Goal: Information Seeking & Learning: Learn about a topic

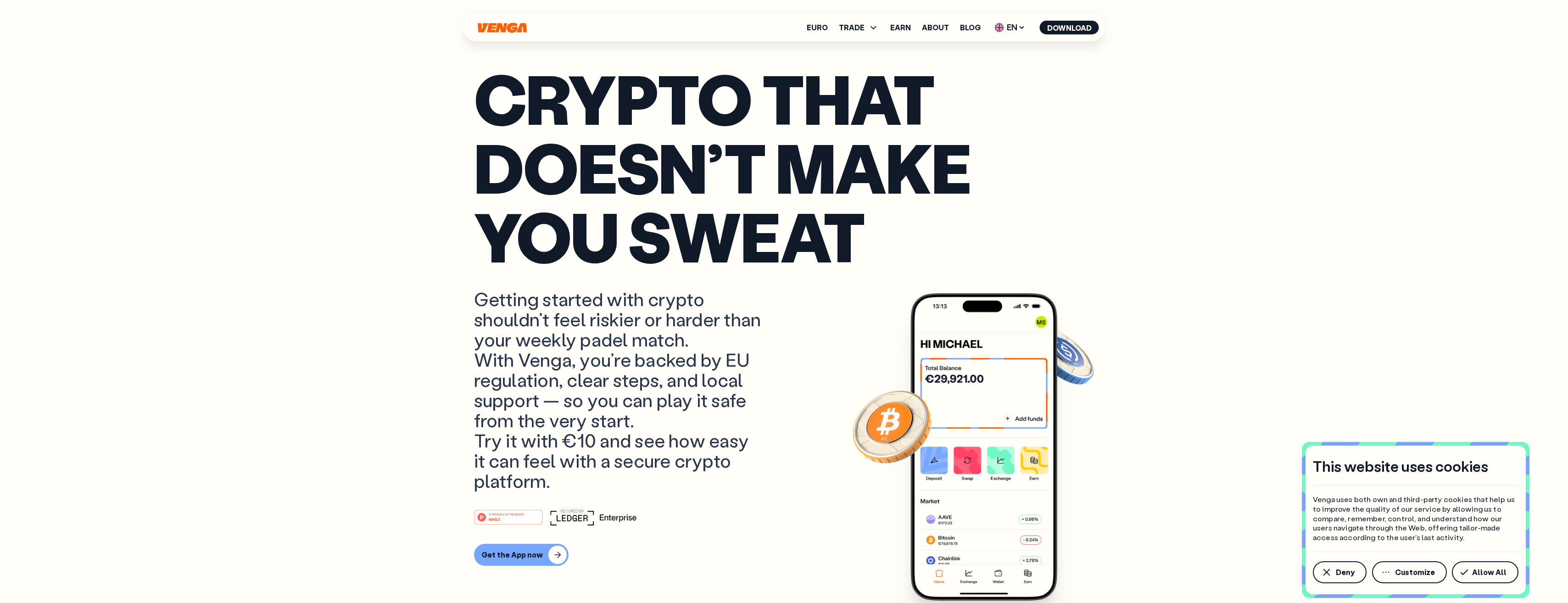
scroll to position [92, 0]
click at [1007, 29] on span "EN" at bounding box center [1010, 27] width 37 height 15
click at [1481, 570] on span "Allow All" at bounding box center [1489, 572] width 35 height 7
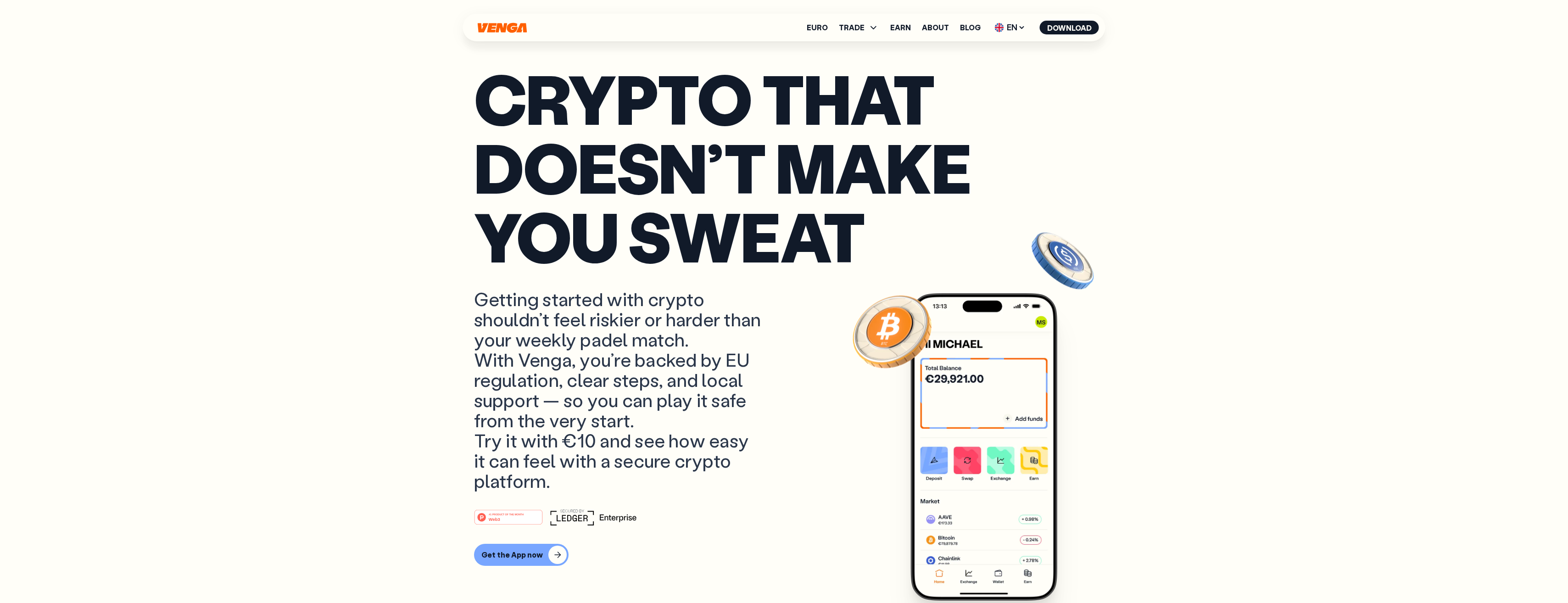
scroll to position [0, 0]
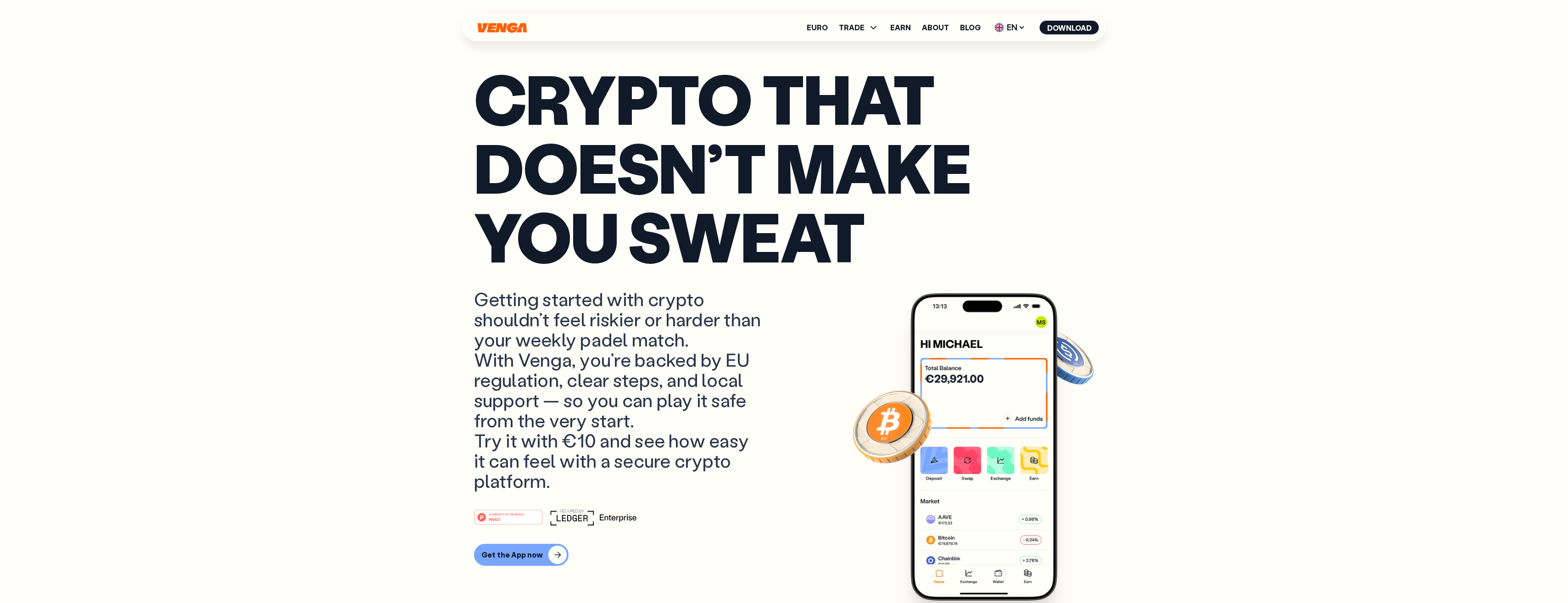
drag, startPoint x: 530, startPoint y: 480, endPoint x: 454, endPoint y: 131, distance: 357.2
click at [933, 25] on link "About" at bounding box center [935, 27] width 27 height 7
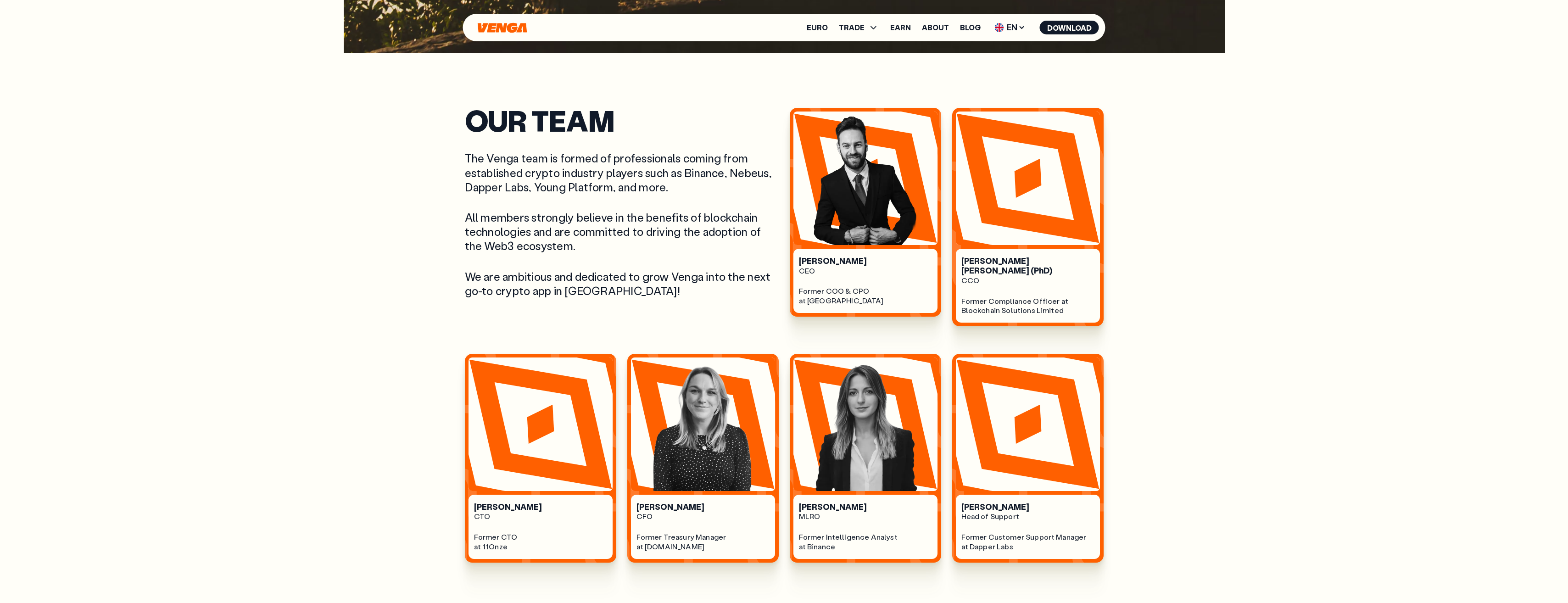
scroll to position [551, 0]
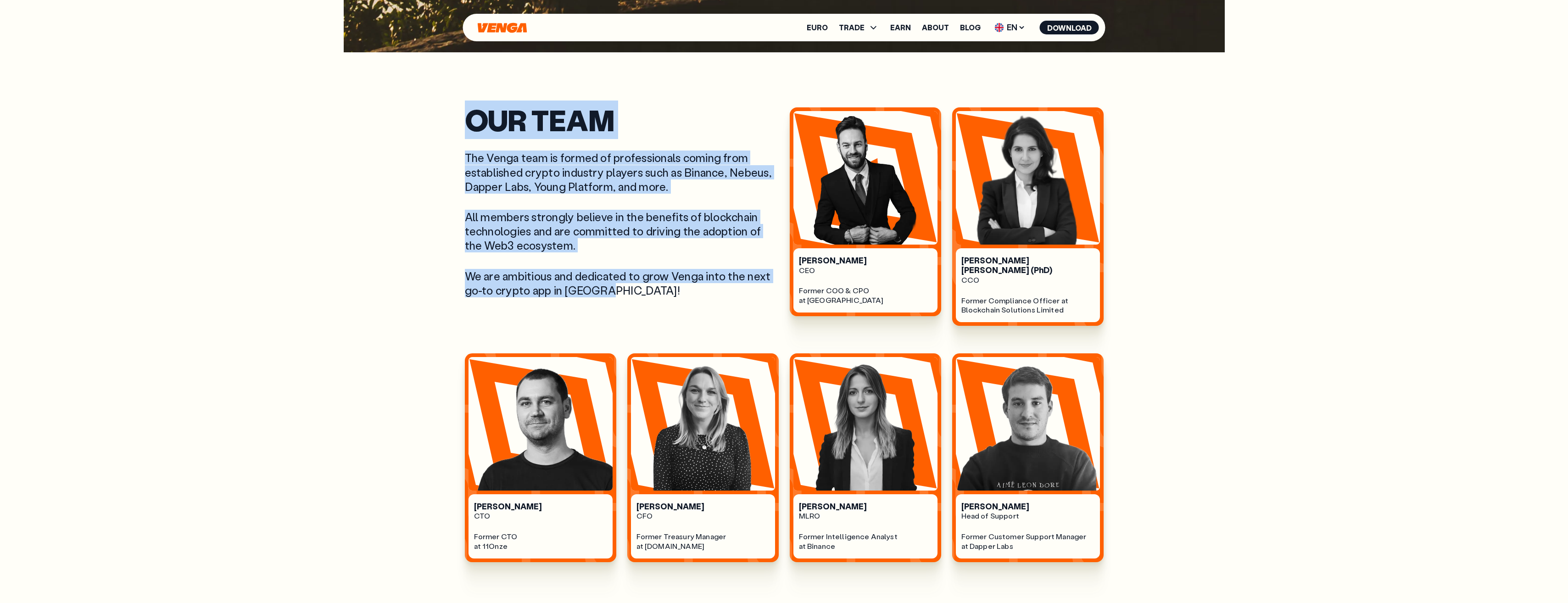
drag, startPoint x: 471, startPoint y: 121, endPoint x: 710, endPoint y: 303, distance: 300.4
click at [710, 303] on div "Our Team The Venga team is formed of professionals coming from established cryp…" at bounding box center [622, 217] width 314 height 219
drag, startPoint x: 710, startPoint y: 303, endPoint x: 704, endPoint y: 303, distance: 6.0
click at [704, 303] on div "Our Team The Venga team is formed of professionals coming from established cryp…" at bounding box center [622, 217] width 314 height 219
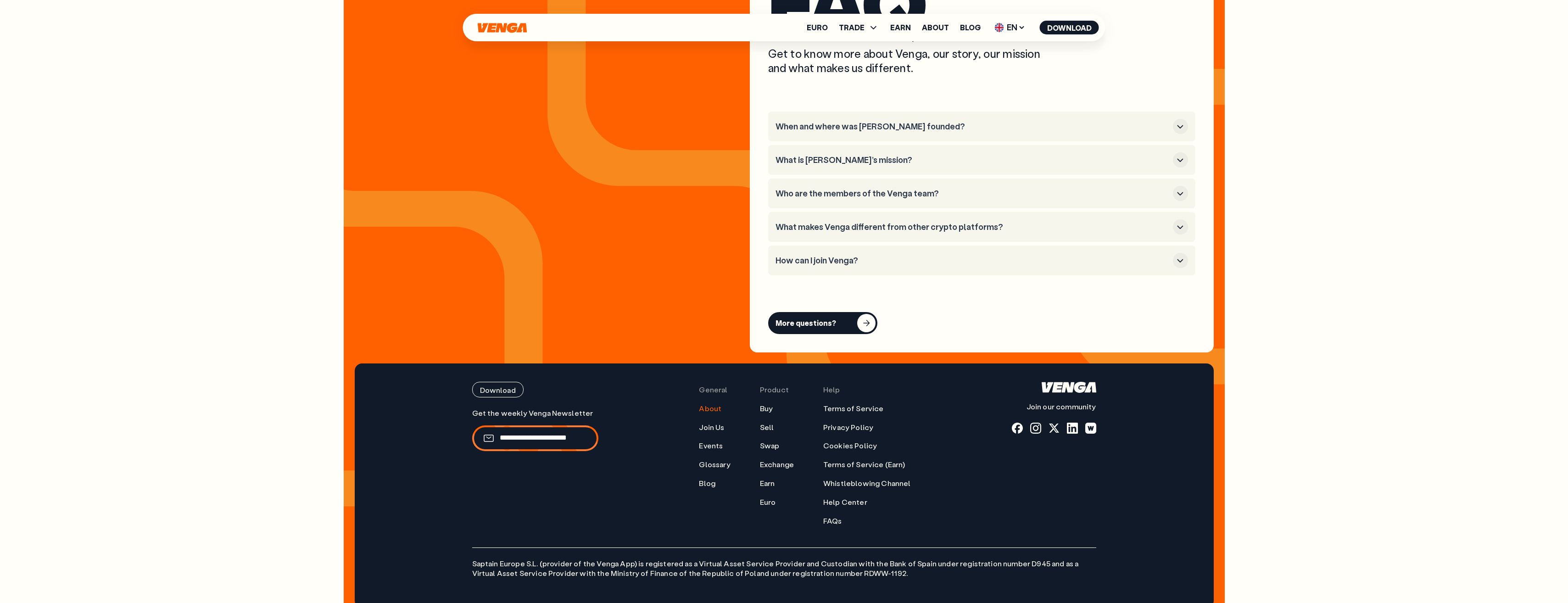
scroll to position [3689, 0]
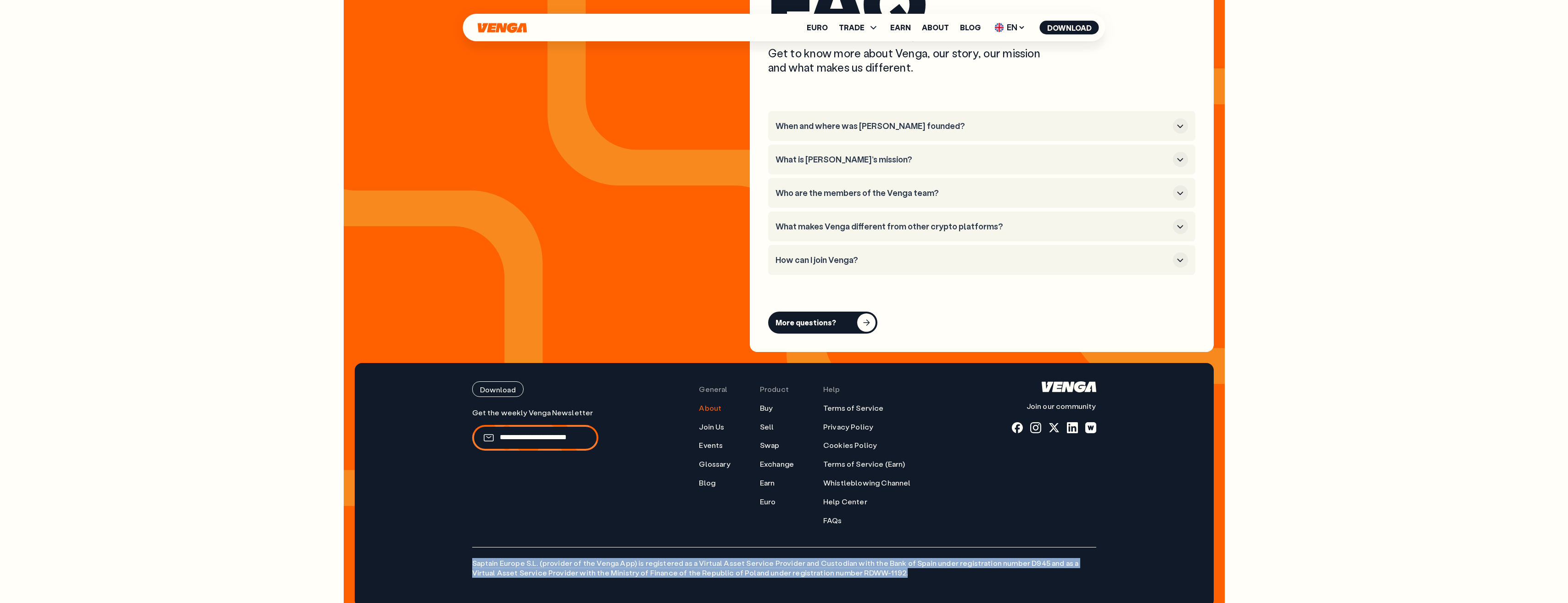
drag, startPoint x: 890, startPoint y: 560, endPoint x: 452, endPoint y: 543, distance: 438.3
click at [452, 543] on footer "Download Join our community General About Join Us Events Glossary Blog Product …" at bounding box center [784, 485] width 859 height 245
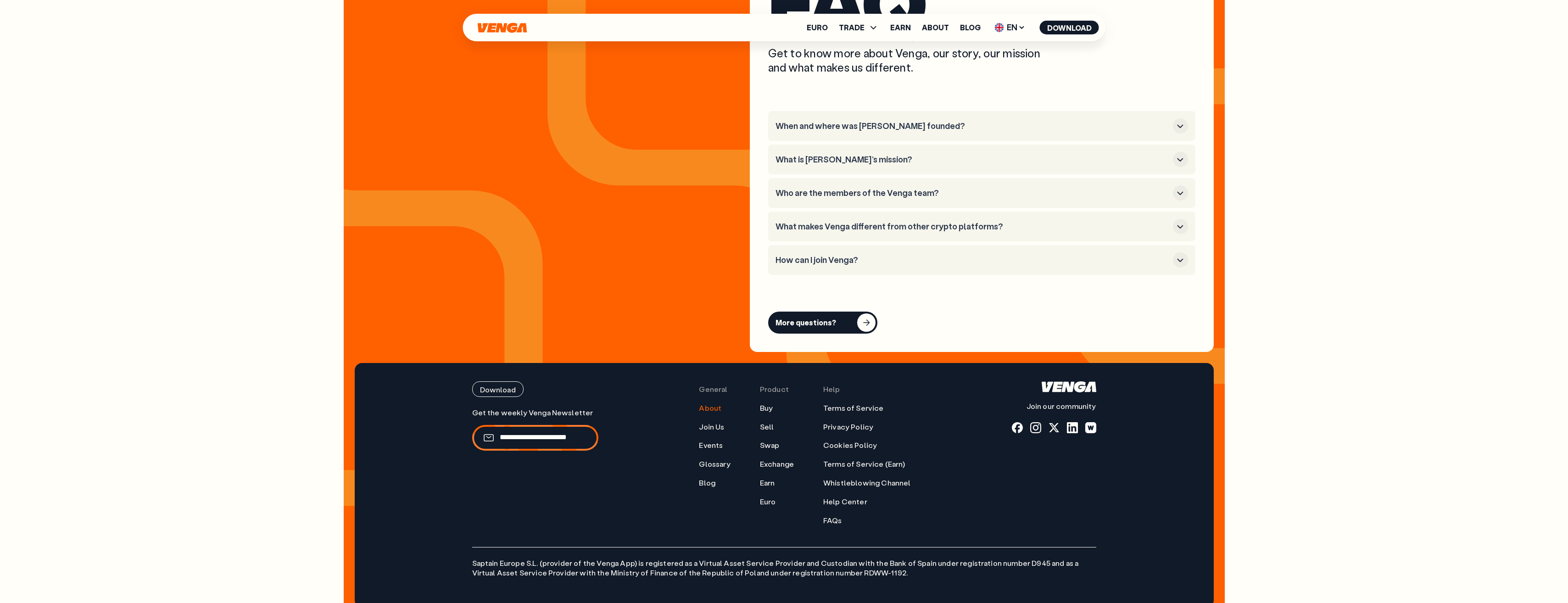
drag, startPoint x: 452, startPoint y: 543, endPoint x: 593, endPoint y: 504, distance: 146.3
click at [593, 504] on div "Get the weekly Venga Newsletter" at bounding box center [535, 466] width 126 height 117
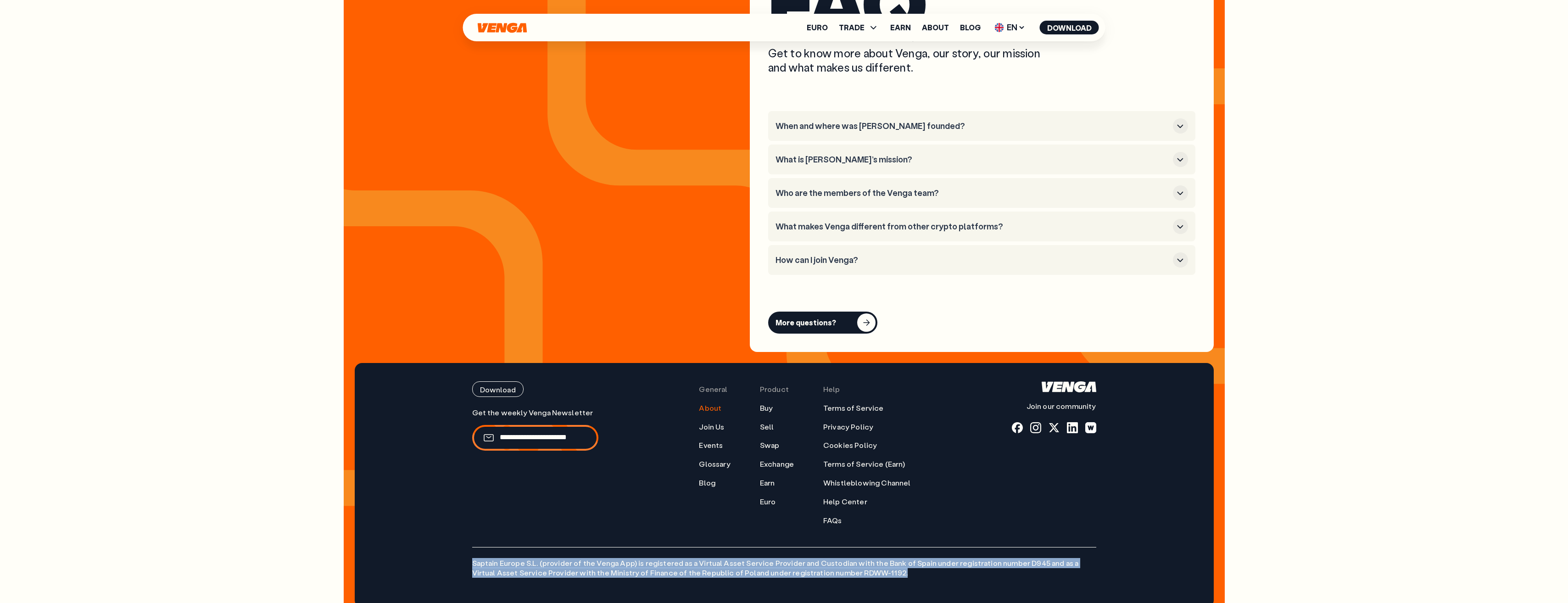
drag, startPoint x: 860, startPoint y: 561, endPoint x: 466, endPoint y: 539, distance: 394.6
click at [466, 539] on div "Download Join our community General About Join Us Events Glossary Blog Product …" at bounding box center [784, 485] width 661 height 245
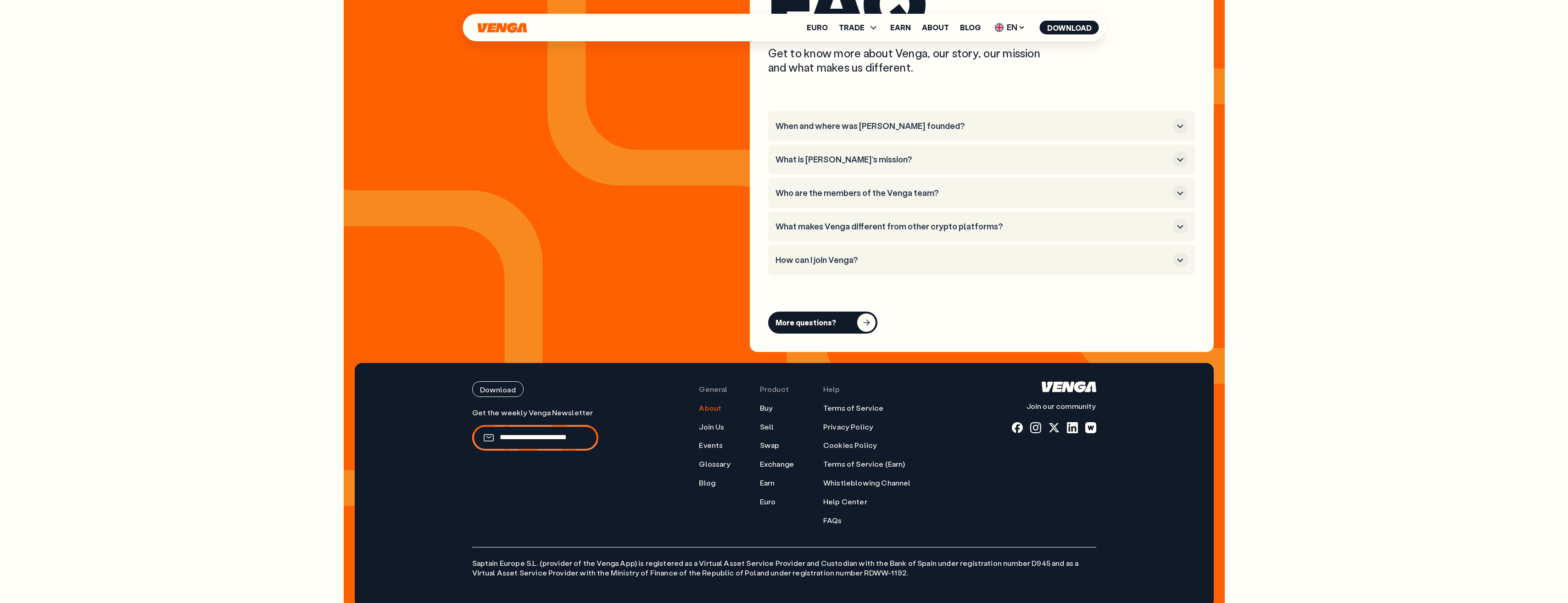
click at [689, 509] on div "Download Join our community General About Join Us Events Glossary Blog Product …" at bounding box center [784, 453] width 624 height 144
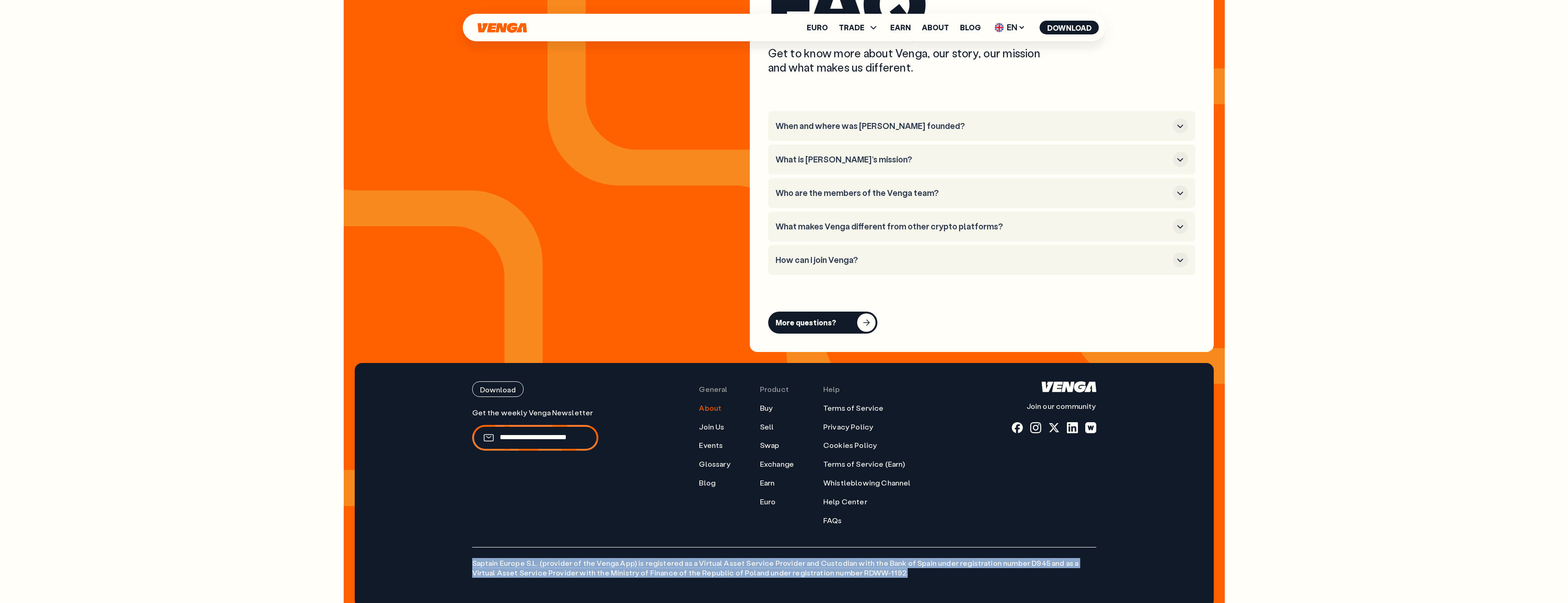
drag, startPoint x: 875, startPoint y: 566, endPoint x: 459, endPoint y: 542, distance: 416.7
click at [459, 542] on div "Download Join our community General About Join Us Events Glossary Blog Product …" at bounding box center [784, 485] width 661 height 245
click at [948, 572] on div "Download Join our community General About Join Us Events Glossary Blog Product …" at bounding box center [784, 485] width 661 height 245
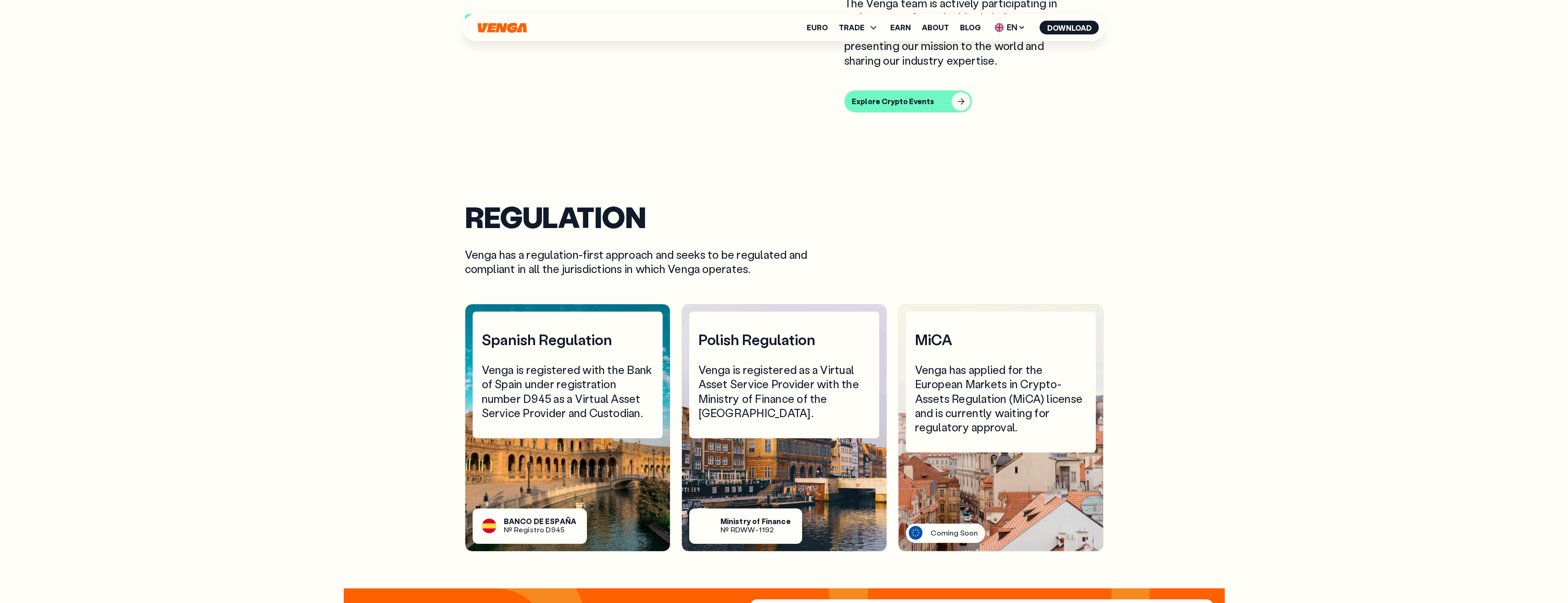
scroll to position [3046, 0]
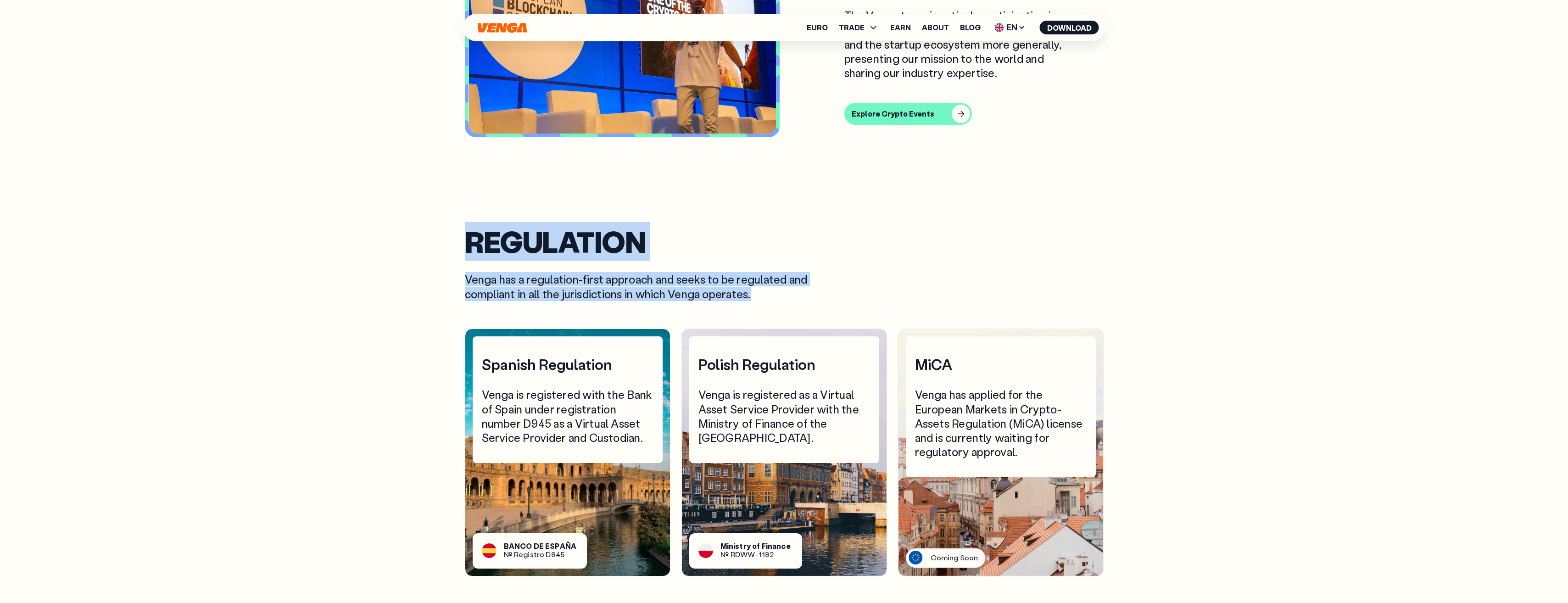
drag, startPoint x: 754, startPoint y: 260, endPoint x: 461, endPoint y: 205, distance: 298.1
click at [461, 205] on div "Regulation Venga has a regulation-first approach and seeks to be regulated and …" at bounding box center [784, 403] width 661 height 421
click at [851, 271] on div "Regulation Venga has a regulation-first approach and seeks to be regulated and …" at bounding box center [784, 279] width 639 height 100
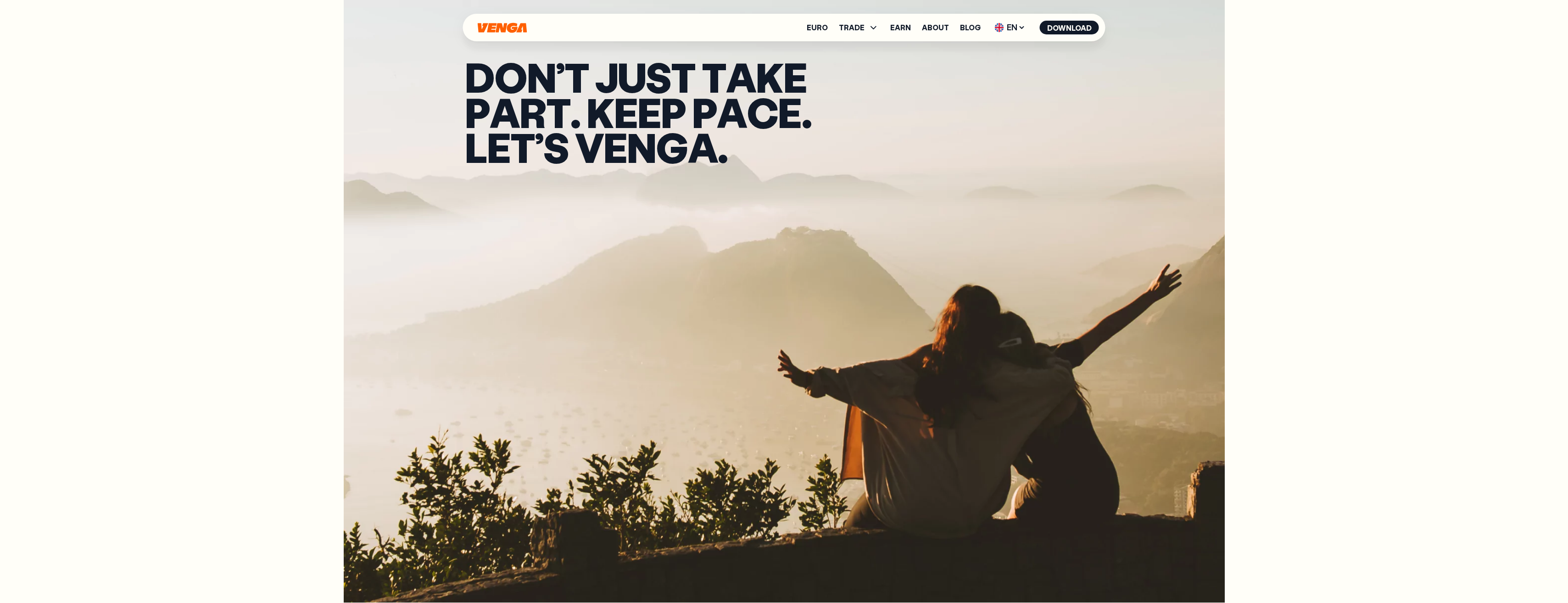
scroll to position [0, 0]
click at [825, 28] on link "Euro" at bounding box center [817, 27] width 21 height 7
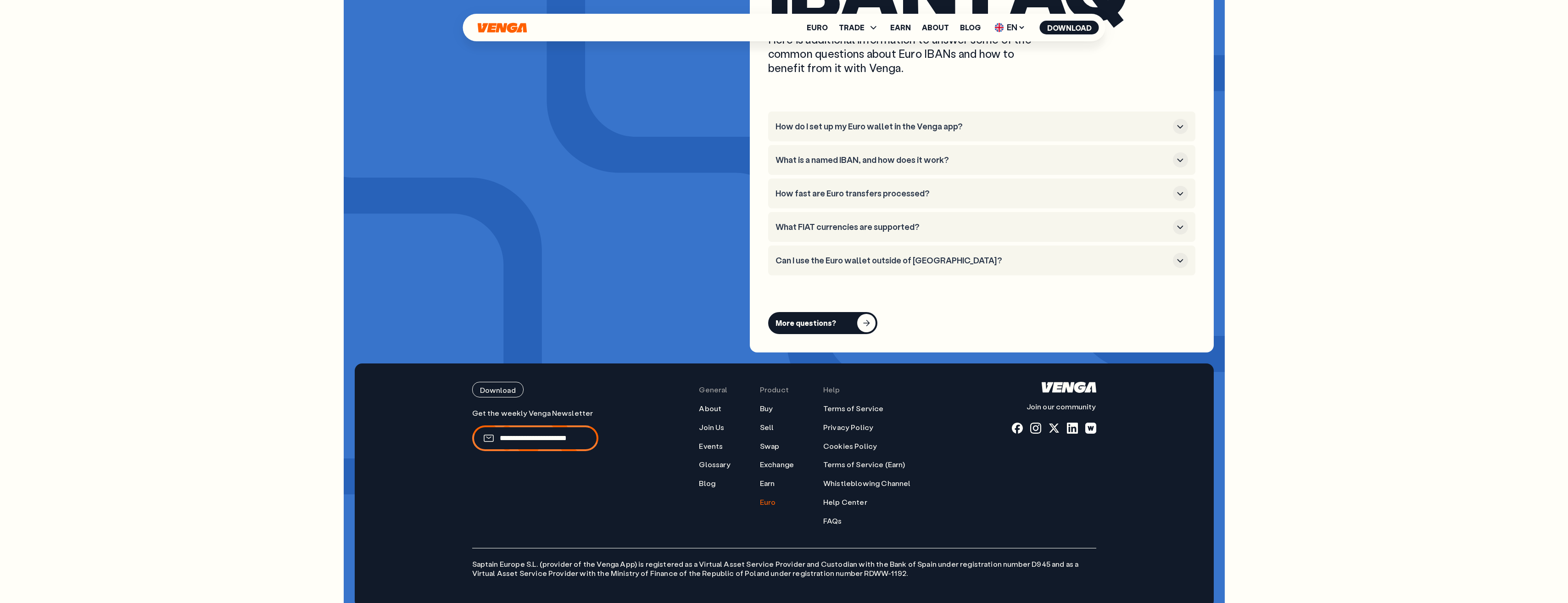
scroll to position [3682, 0]
drag, startPoint x: 855, startPoint y: 508, endPoint x: 689, endPoint y: 380, distance: 209.6
click at [689, 382] on div "Download Join our community General About Join Us Events Glossary Blog Product …" at bounding box center [784, 453] width 624 height 144
drag, startPoint x: 689, startPoint y: 380, endPoint x: 656, endPoint y: 375, distance: 33.4
click at [656, 382] on div "Download Join our community General About Join Us Events Glossary Blog Product …" at bounding box center [784, 453] width 624 height 144
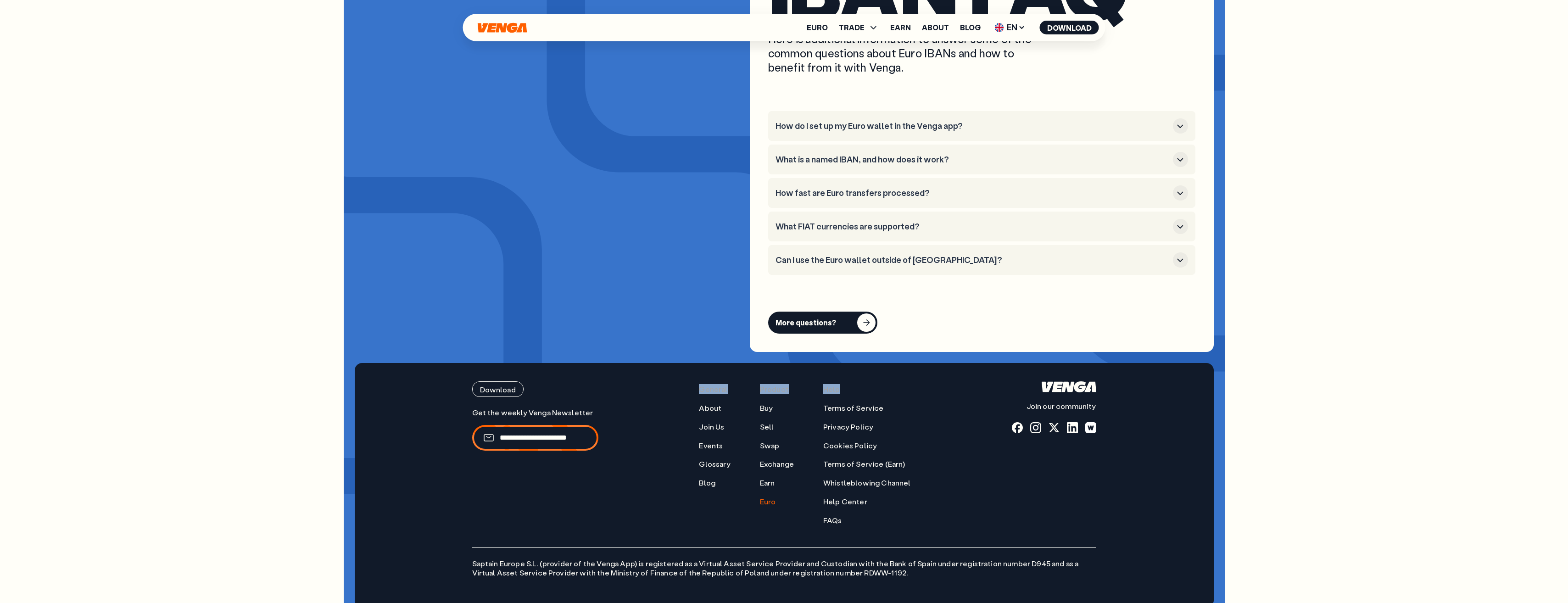
drag, startPoint x: 703, startPoint y: 373, endPoint x: 885, endPoint y: 503, distance: 223.7
click at [885, 503] on nav "General About Join Us Events Glossary Blog Product Buy Sell Swap Exchange Earn …" at bounding box center [804, 453] width 212 height 144
drag, startPoint x: 885, startPoint y: 503, endPoint x: 1013, endPoint y: 499, distance: 128.1
click at [1013, 499] on div "Download Join our community" at bounding box center [1054, 453] width 84 height 144
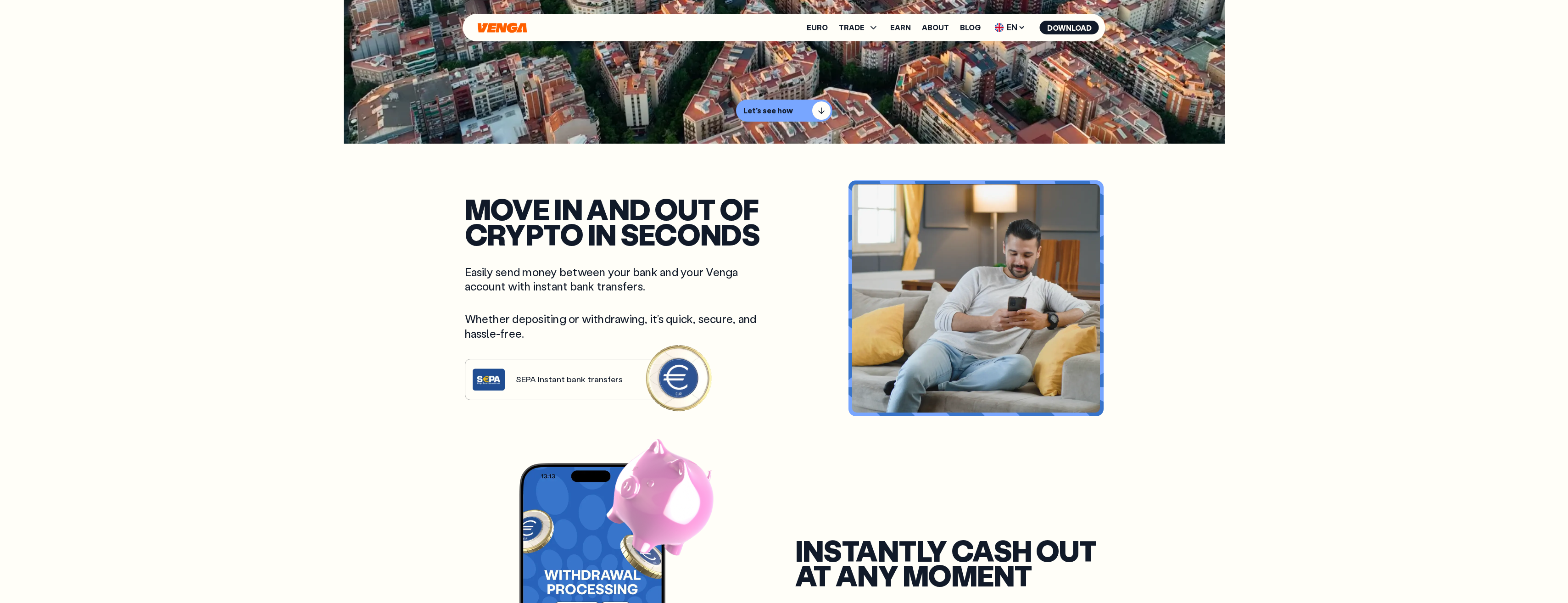
scroll to position [459, 0]
